Goal: Find specific page/section: Find specific page/section

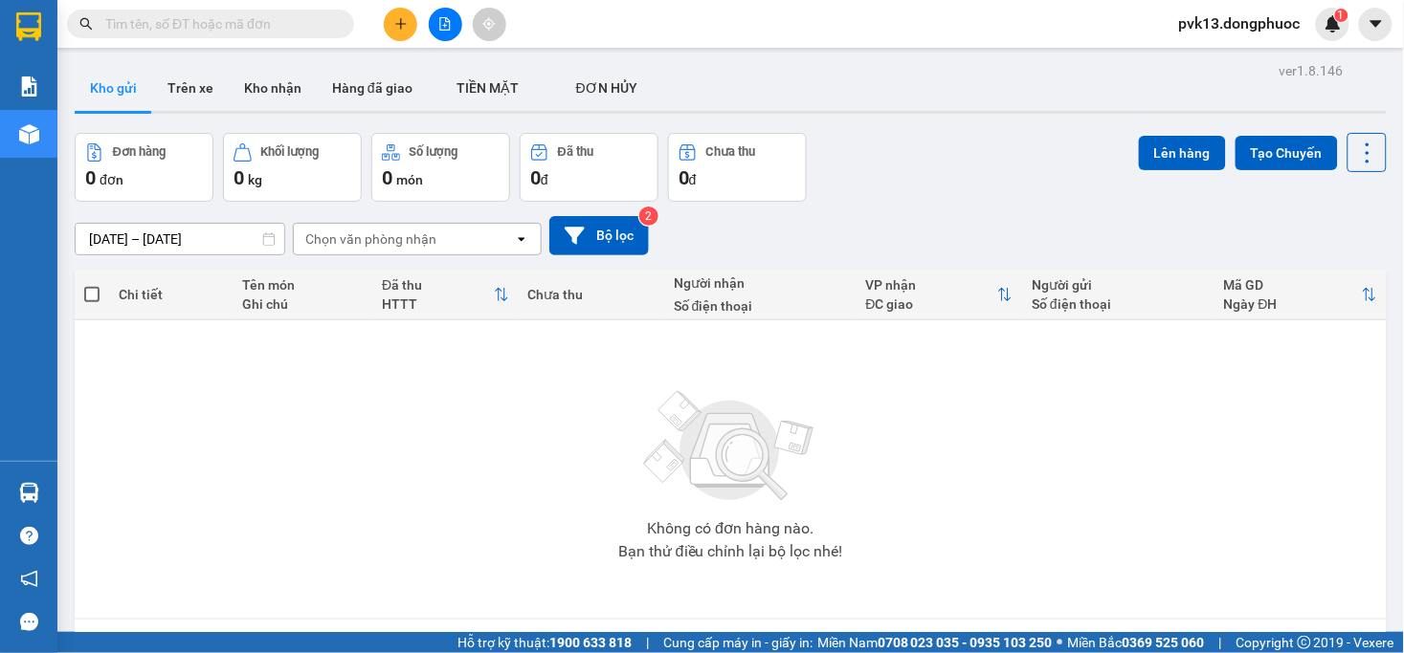
drag, startPoint x: 298, startPoint y: 463, endPoint x: 239, endPoint y: 214, distance: 255.5
click at [298, 462] on div "Không có đơn hàng nào. Bạn thử điều chỉnh lại bộ lọc nhé!" at bounding box center [730, 469] width 1293 height 287
click at [194, 84] on button "Trên xe" at bounding box center [190, 88] width 77 height 46
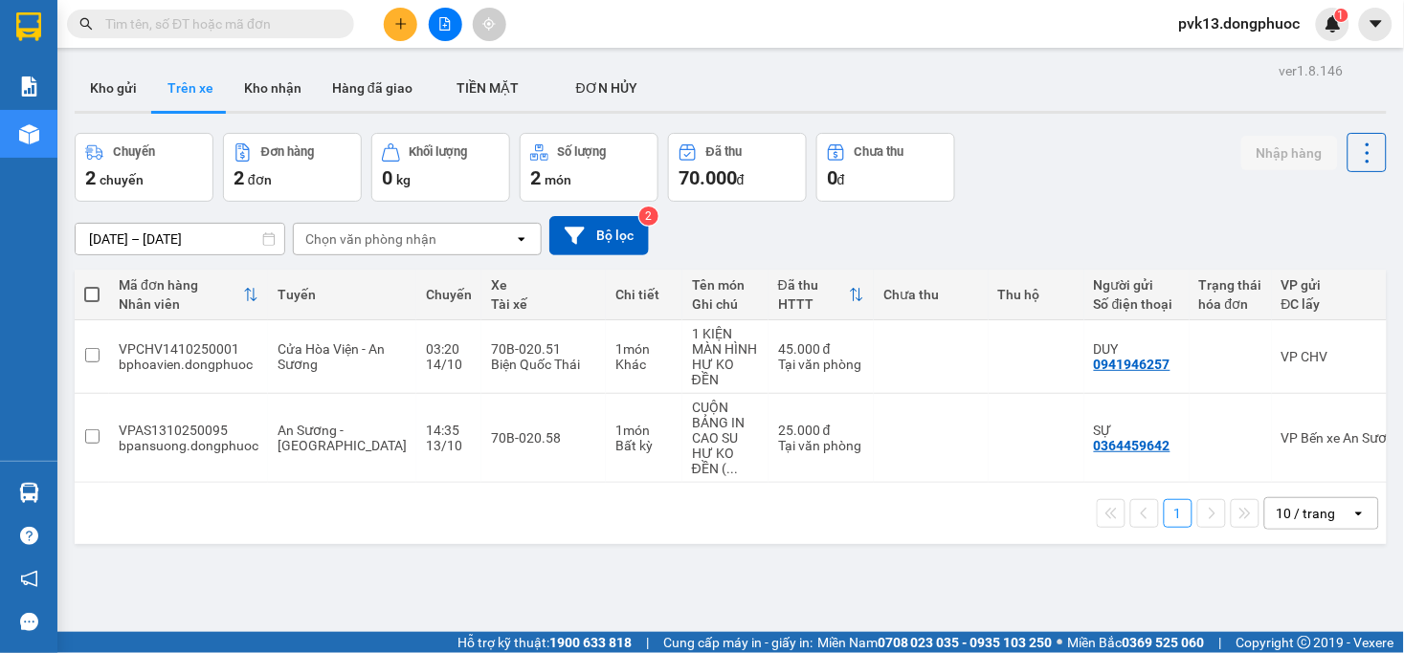
click at [351, 241] on div "Chọn văn phòng nhận" at bounding box center [370, 239] width 131 height 19
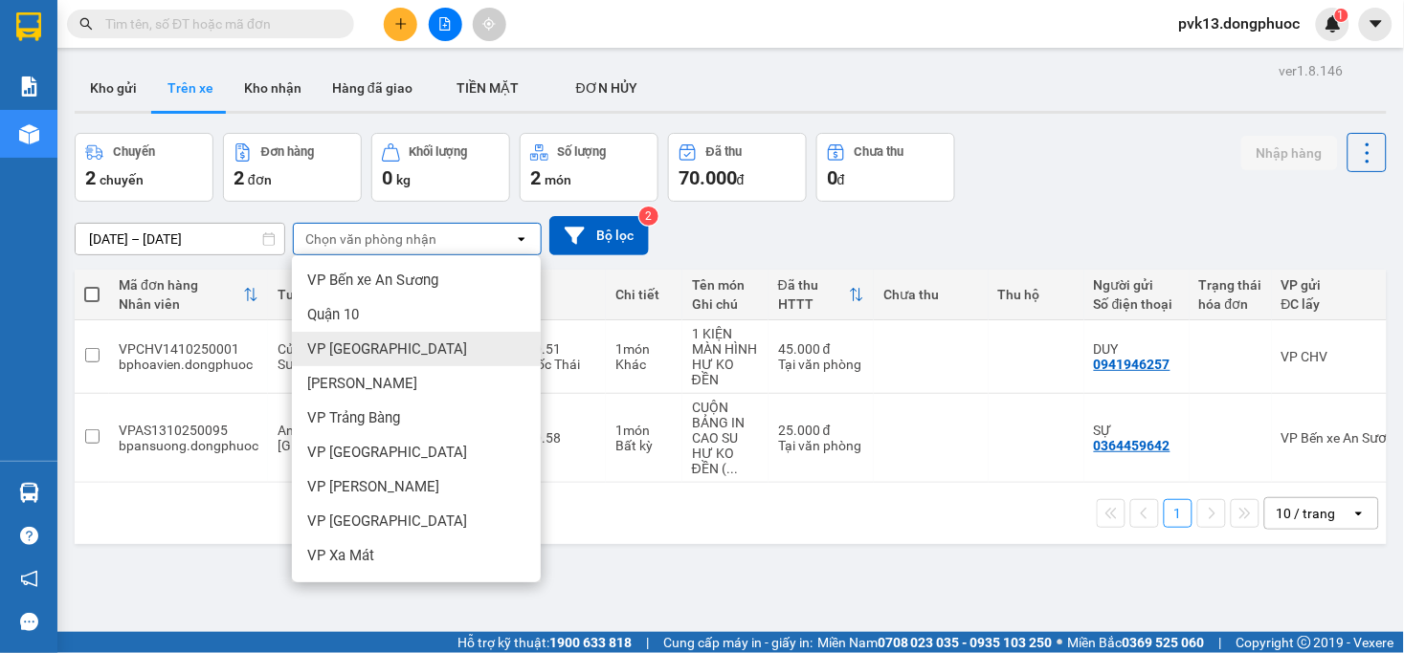
scroll to position [319, 0]
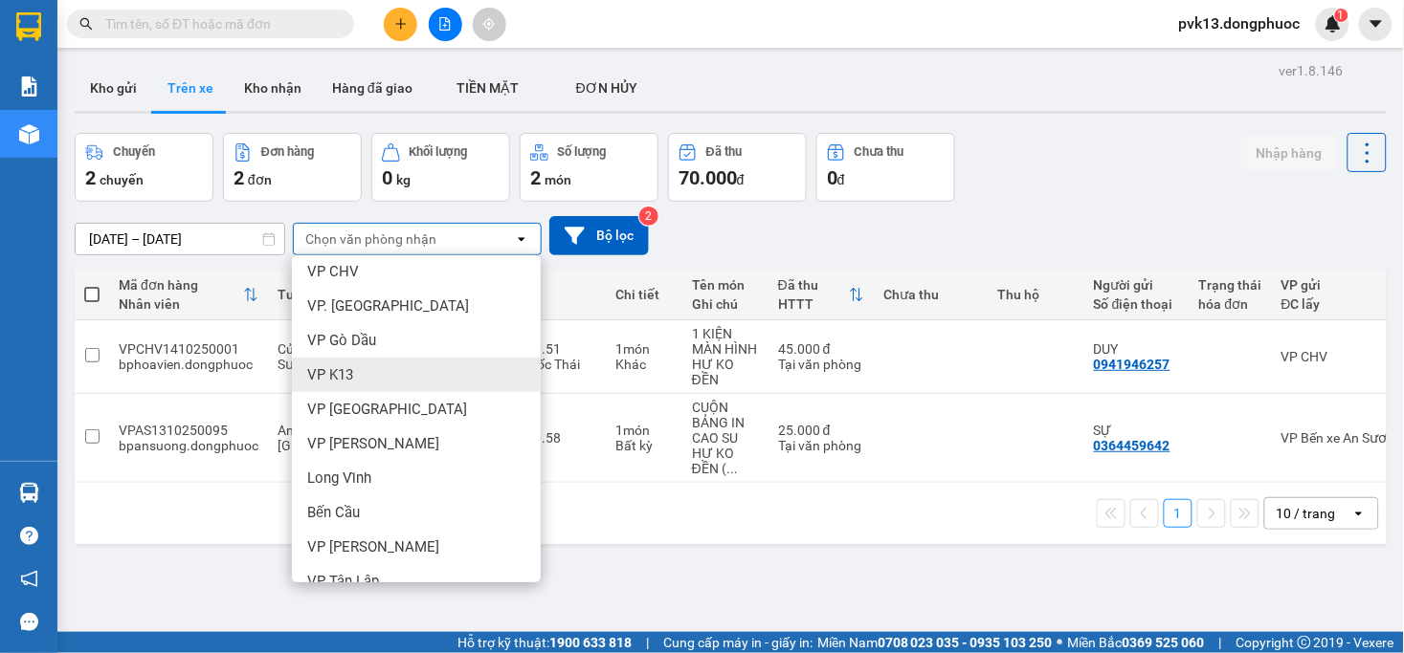
click at [359, 371] on div "VP K13" at bounding box center [416, 375] width 249 height 34
